Goal: Transaction & Acquisition: Subscribe to service/newsletter

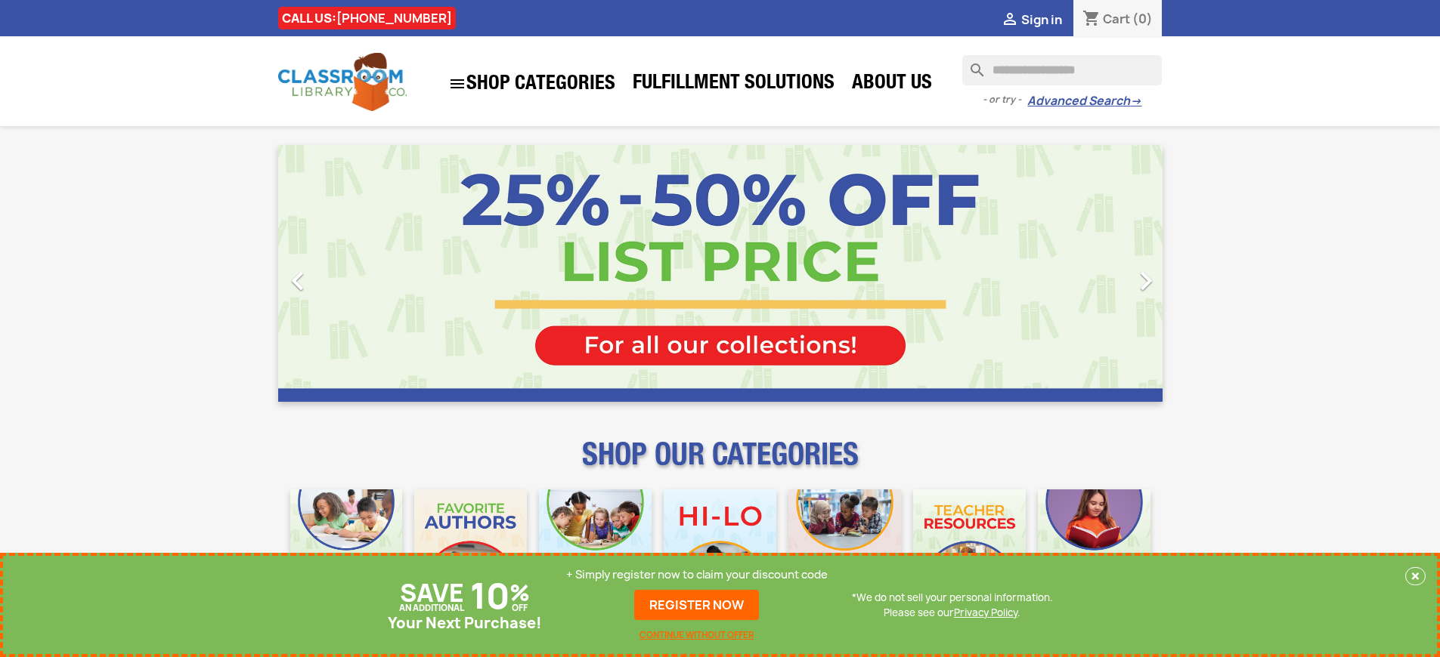
click at [697, 575] on p "+ Simply register now to claim your discount code" at bounding box center [696, 575] width 261 height 15
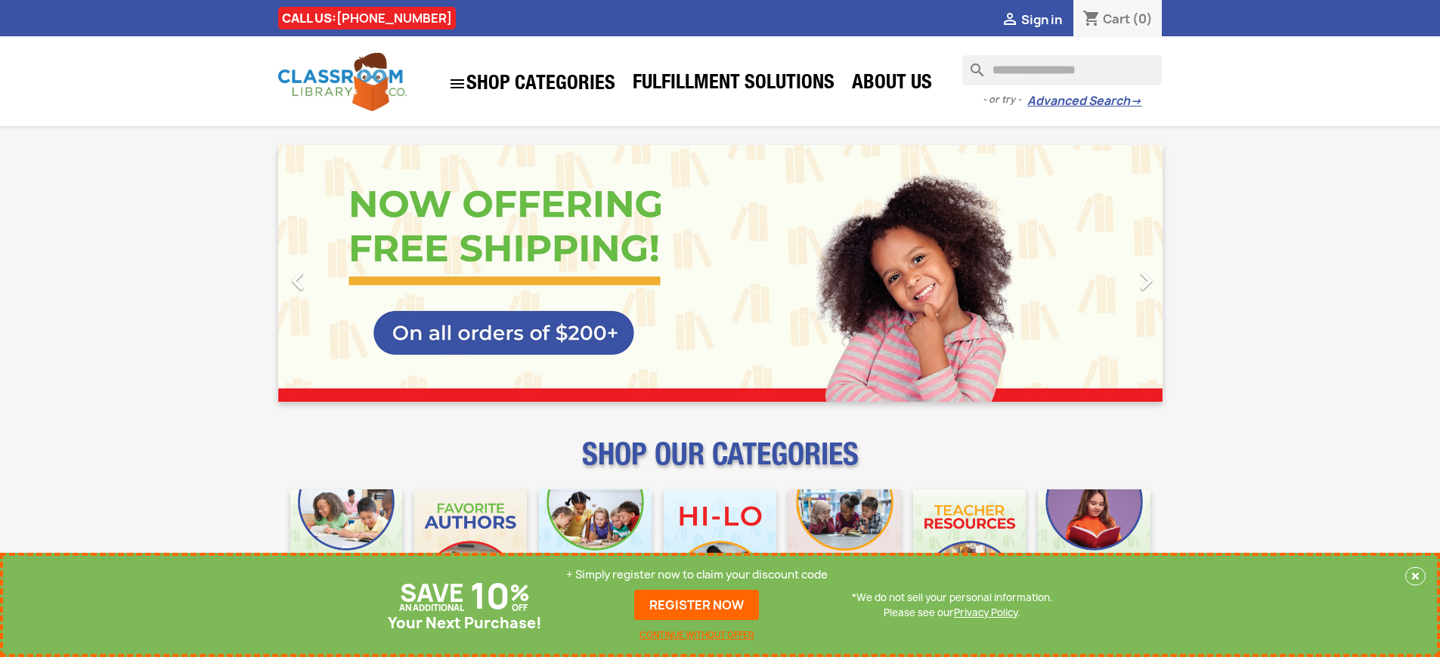
click at [697, 575] on p "+ Simply register now to claim your discount code" at bounding box center [696, 575] width 261 height 15
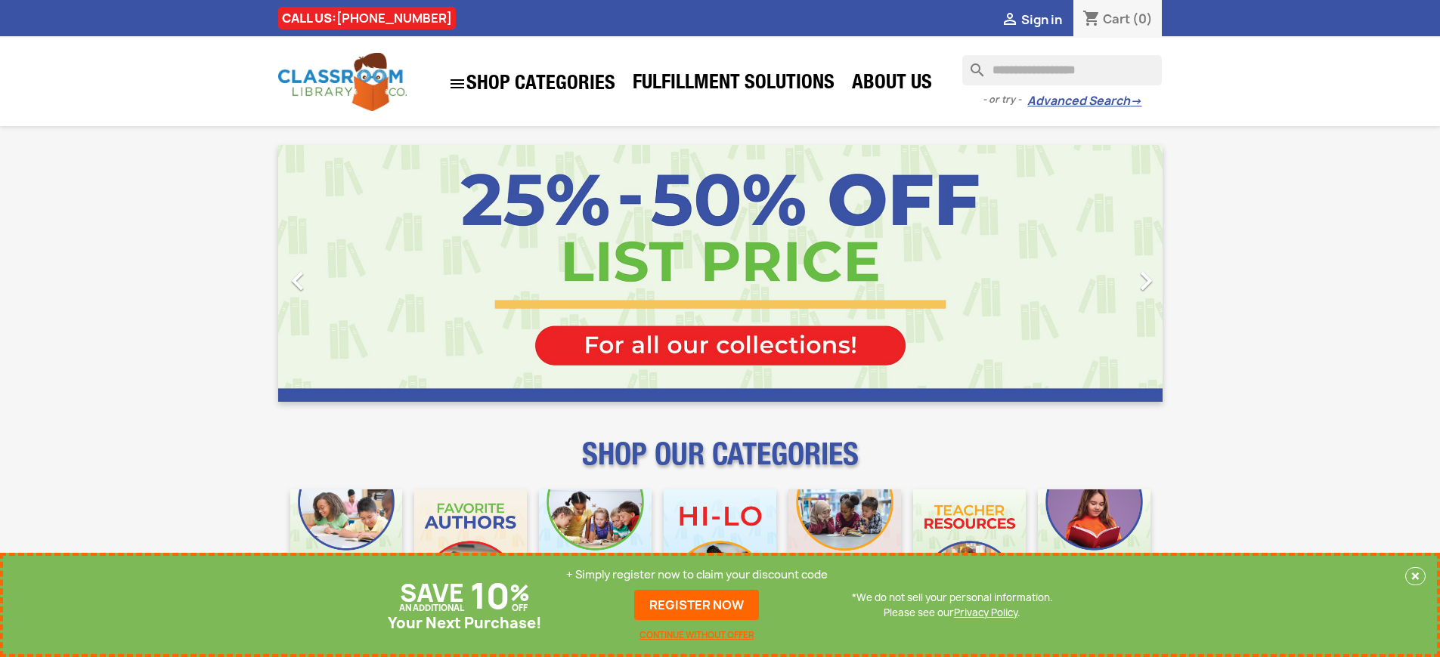
click at [697, 575] on p "+ Simply register now to claim your discount code" at bounding box center [696, 575] width 261 height 15
click at [697, 605] on link "REGISTER NOW" at bounding box center [696, 605] width 125 height 30
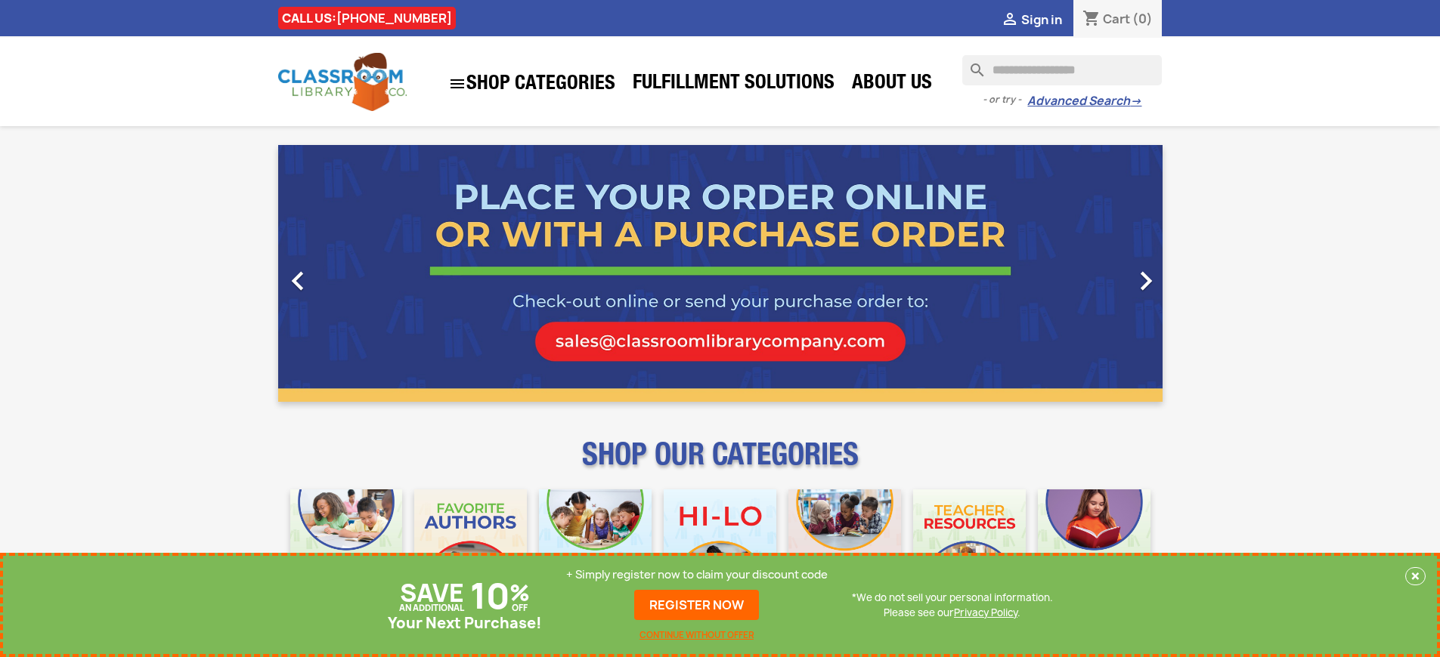
click at [697, 575] on p "+ Simply register now to claim your discount code" at bounding box center [696, 575] width 261 height 15
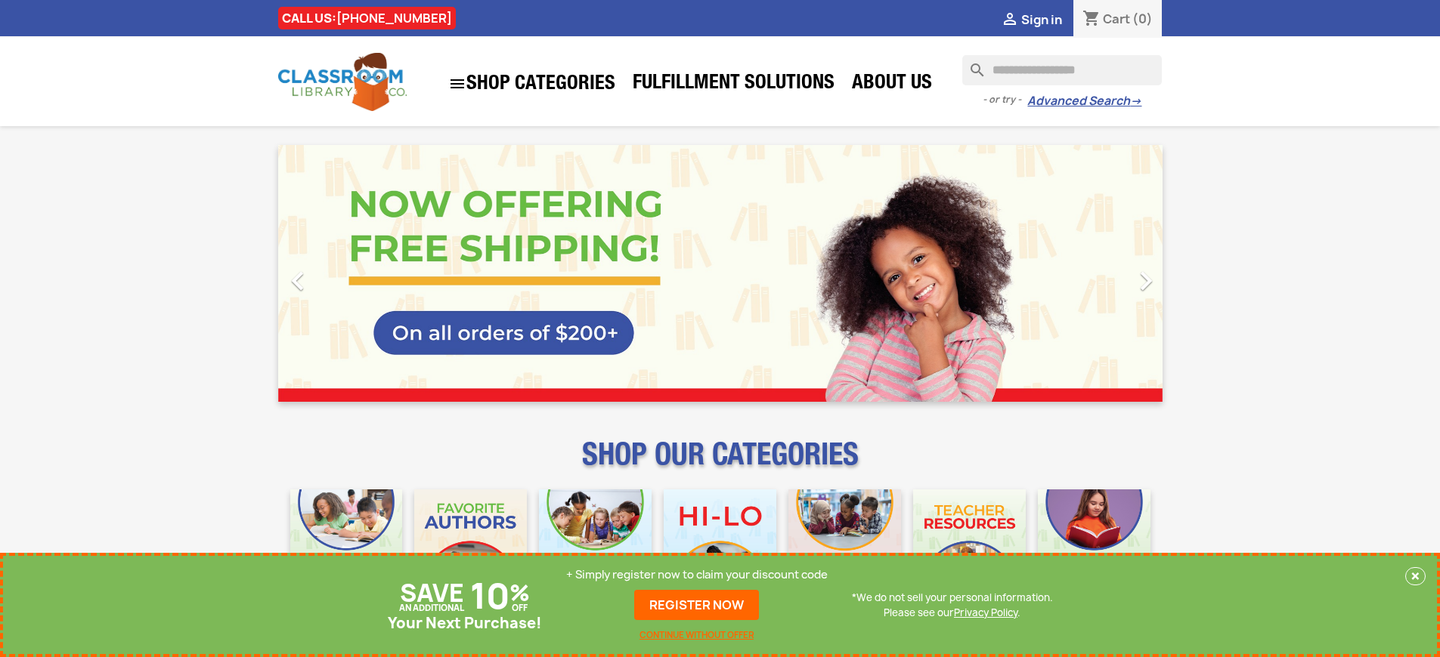
click at [697, 575] on p "+ Simply register now to claim your discount code" at bounding box center [696, 575] width 261 height 15
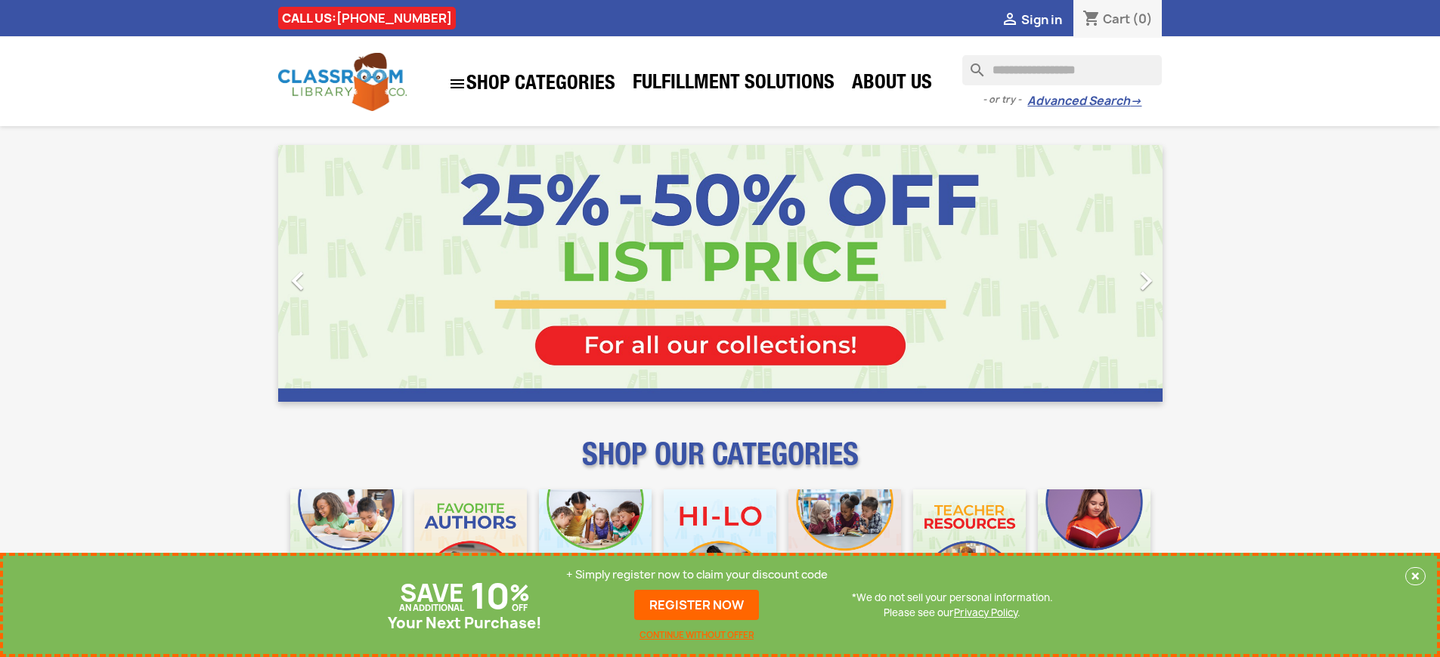
click at [697, 575] on p "+ Simply register now to claim your discount code" at bounding box center [696, 575] width 261 height 15
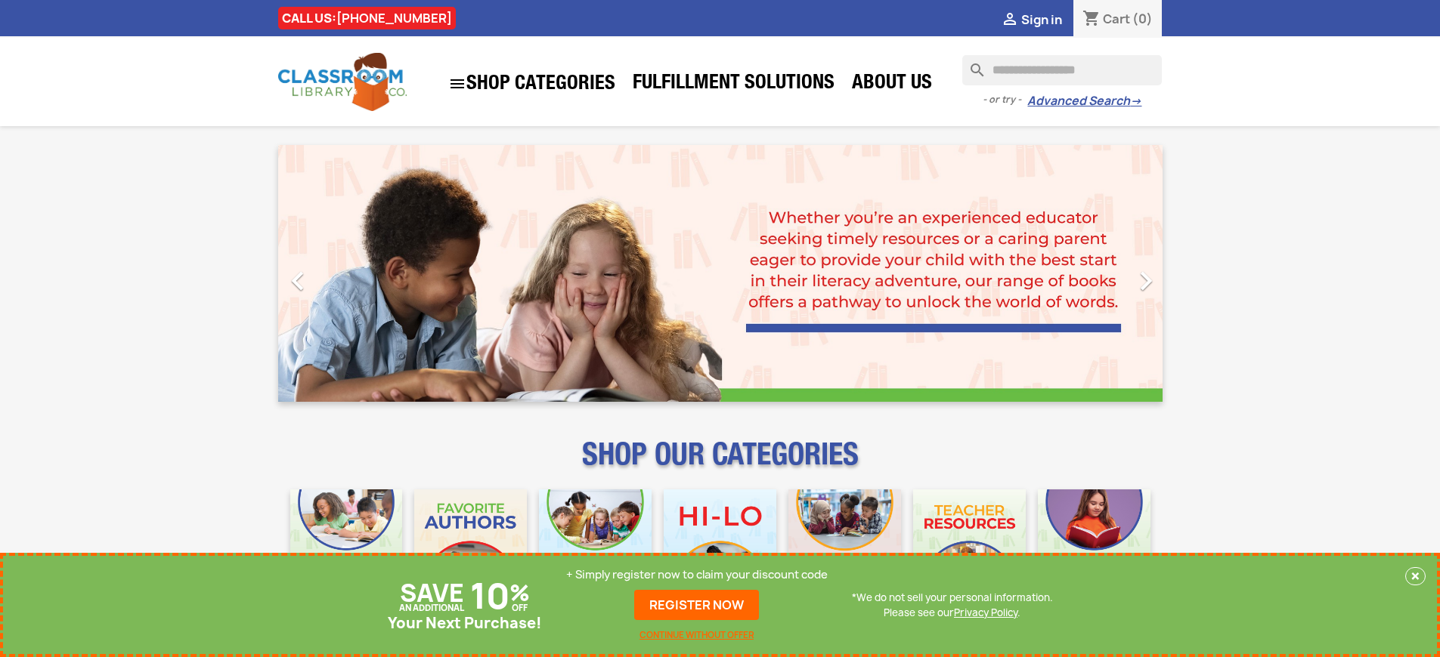
click at [697, 575] on p "+ Simply register now to claim your discount code" at bounding box center [696, 575] width 261 height 15
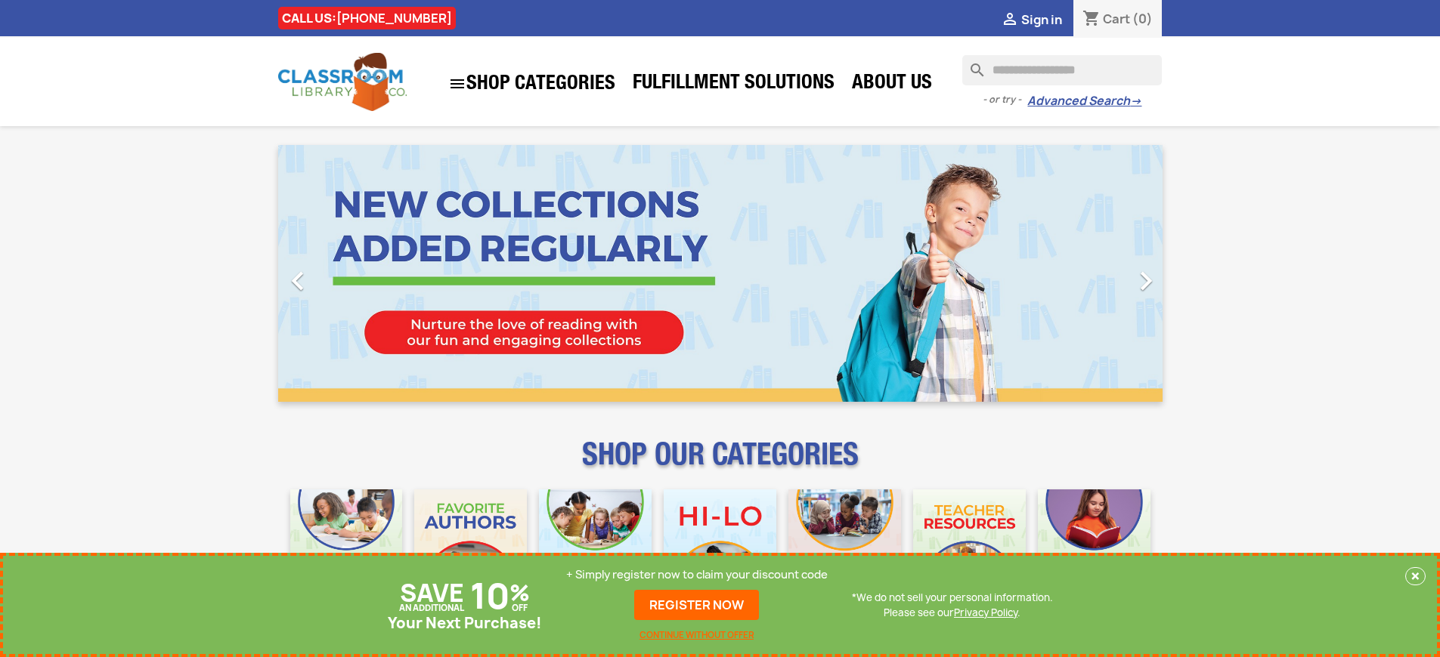
click at [697, 575] on p "+ Simply register now to claim your discount code" at bounding box center [696, 575] width 261 height 15
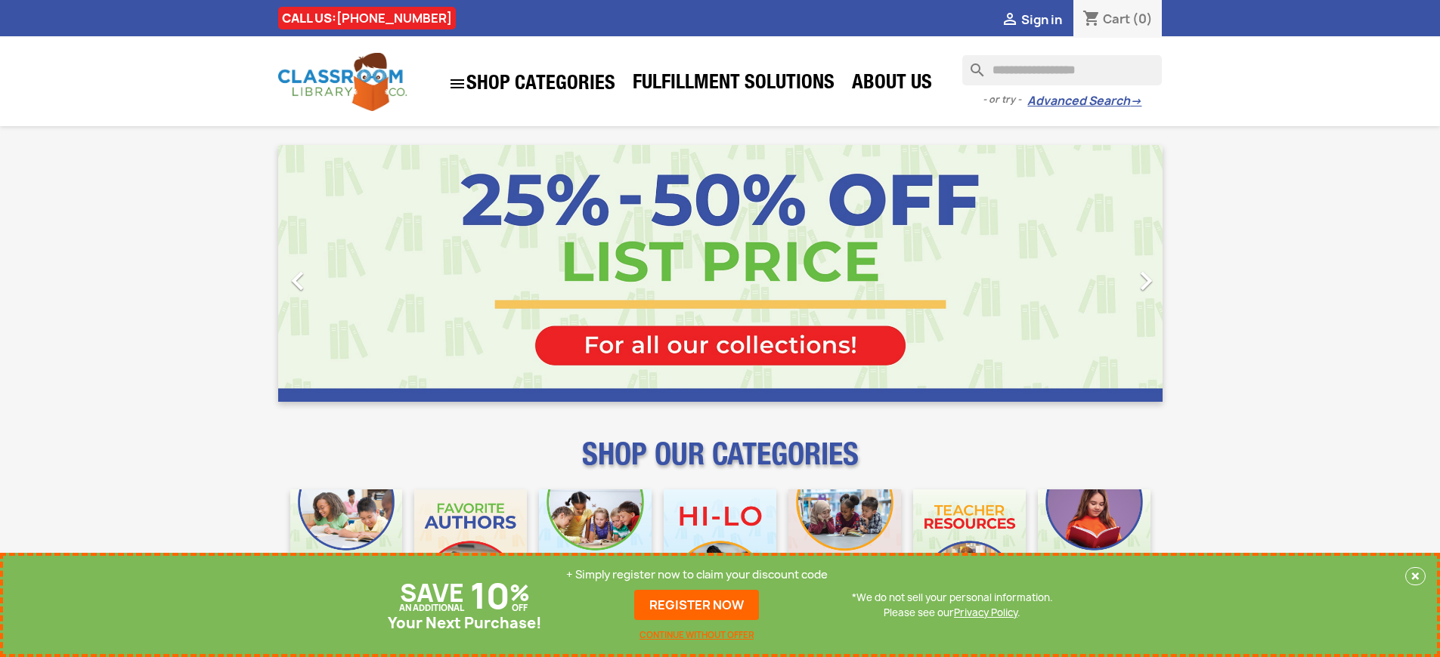
click at [697, 575] on p "+ Simply register now to claim your discount code" at bounding box center [696, 575] width 261 height 15
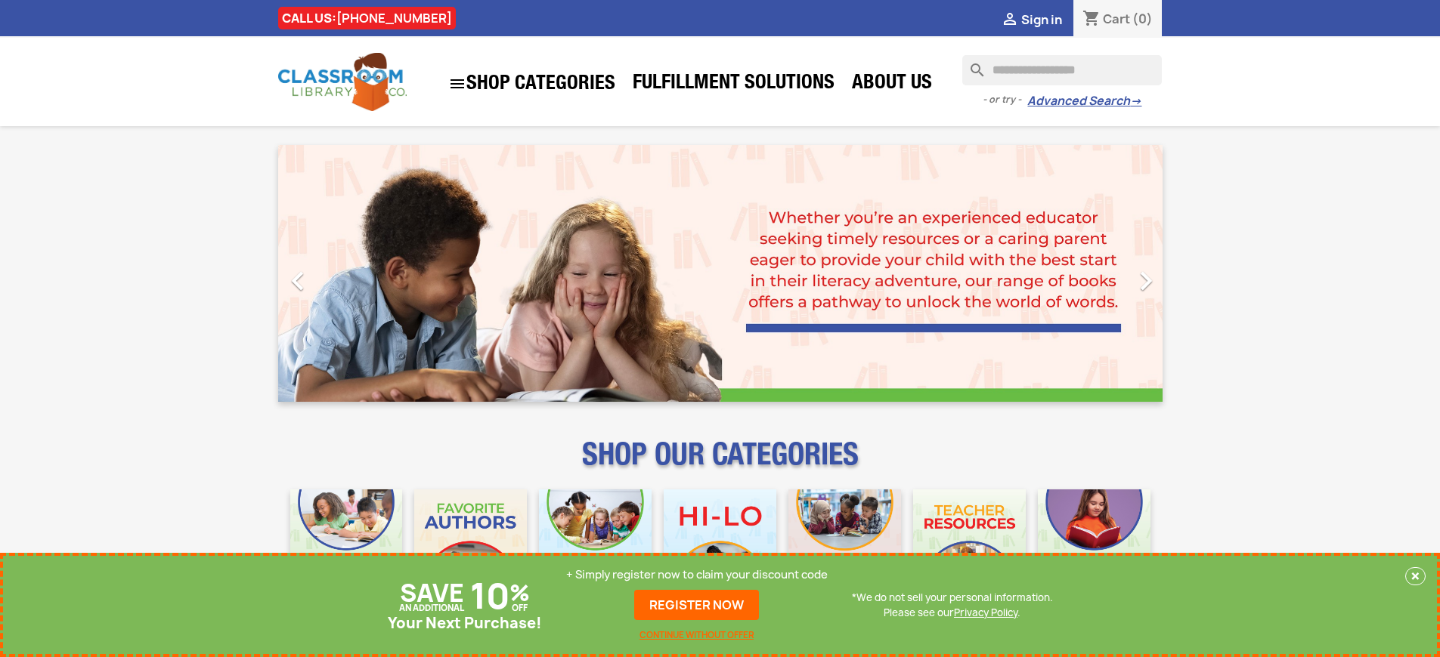
click at [697, 575] on p "+ Simply register now to claim your discount code" at bounding box center [696, 575] width 261 height 15
click at [697, 605] on link "REGISTER NOW" at bounding box center [696, 605] width 125 height 30
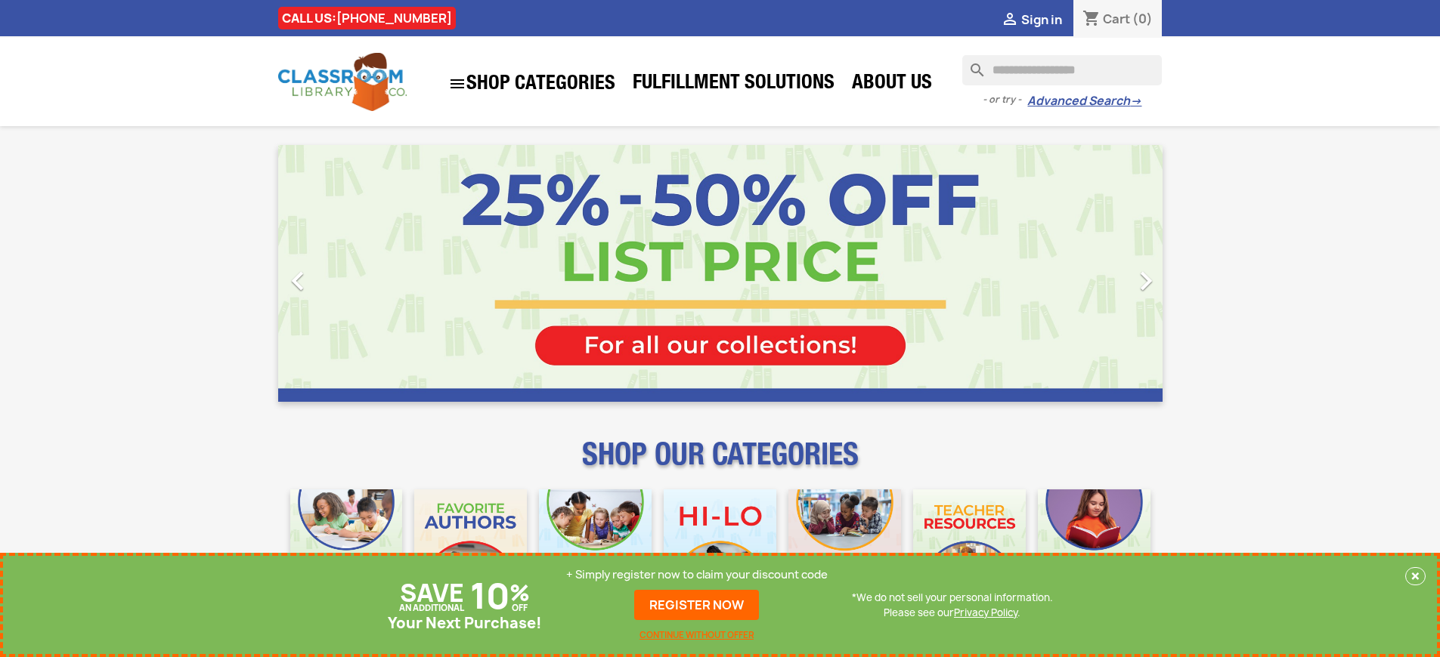
click at [697, 575] on p "+ Simply register now to claim your discount code" at bounding box center [696, 575] width 261 height 15
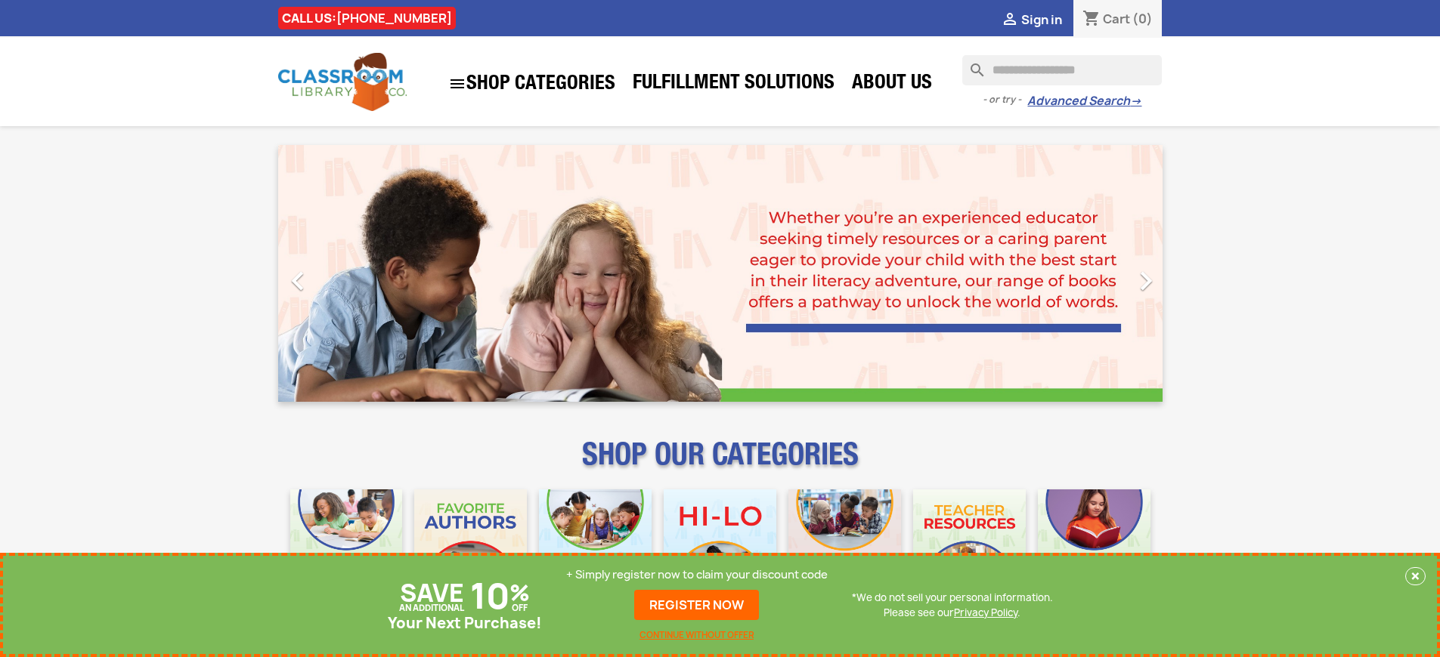
click at [697, 575] on p "+ Simply register now to claim your discount code" at bounding box center [696, 575] width 261 height 15
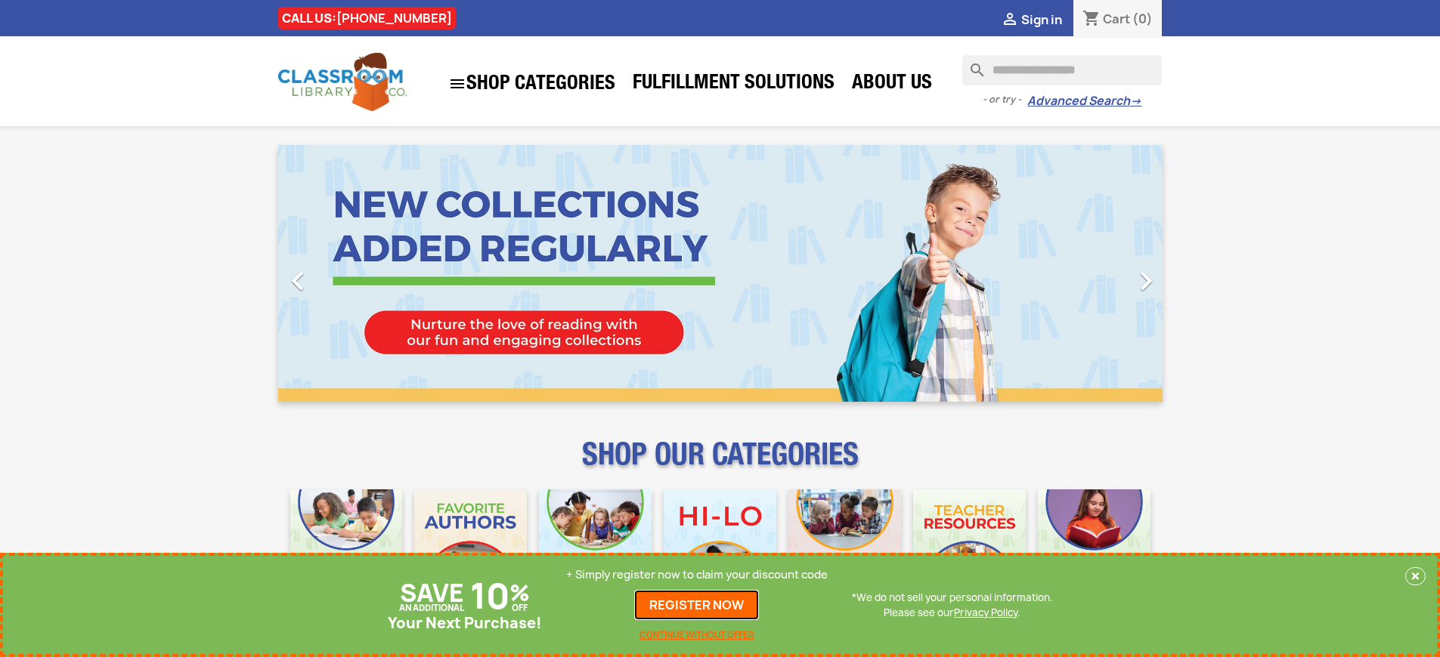
click at [697, 605] on link "REGISTER NOW" at bounding box center [696, 605] width 125 height 30
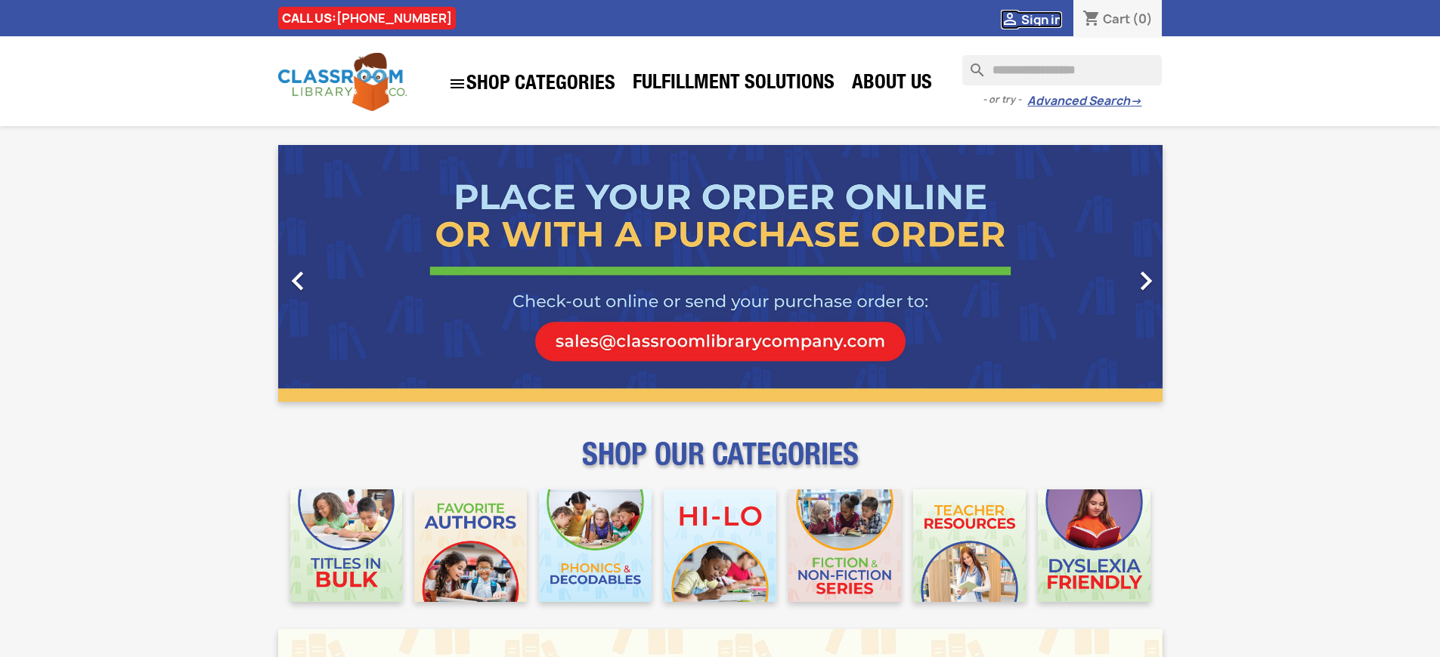
click at [1041, 19] on span "Sign in" at bounding box center [1041, 19] width 41 height 17
